Goal: Check status: Check status

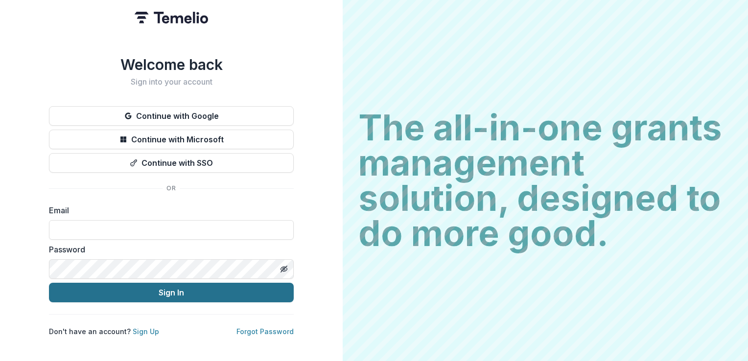
type input "**********"
click at [166, 285] on button "Sign In" at bounding box center [171, 293] width 245 height 20
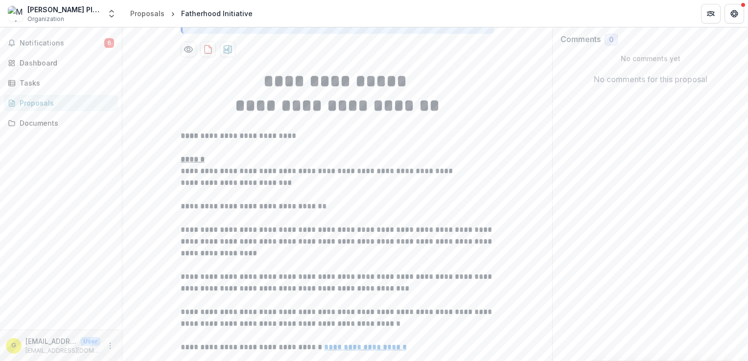
scroll to position [200, 0]
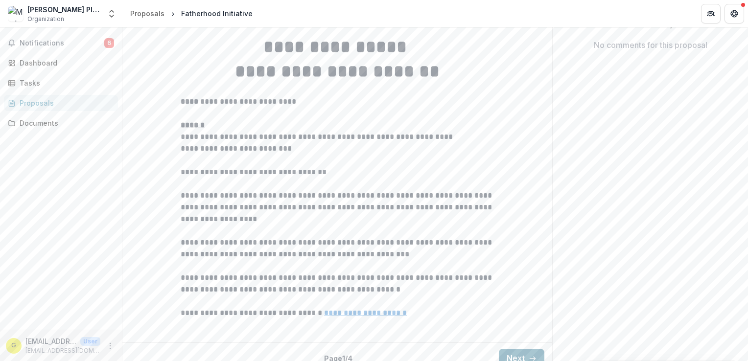
click at [524, 349] on button "Next" at bounding box center [522, 359] width 46 height 20
